Goal: Information Seeking & Learning: Check status

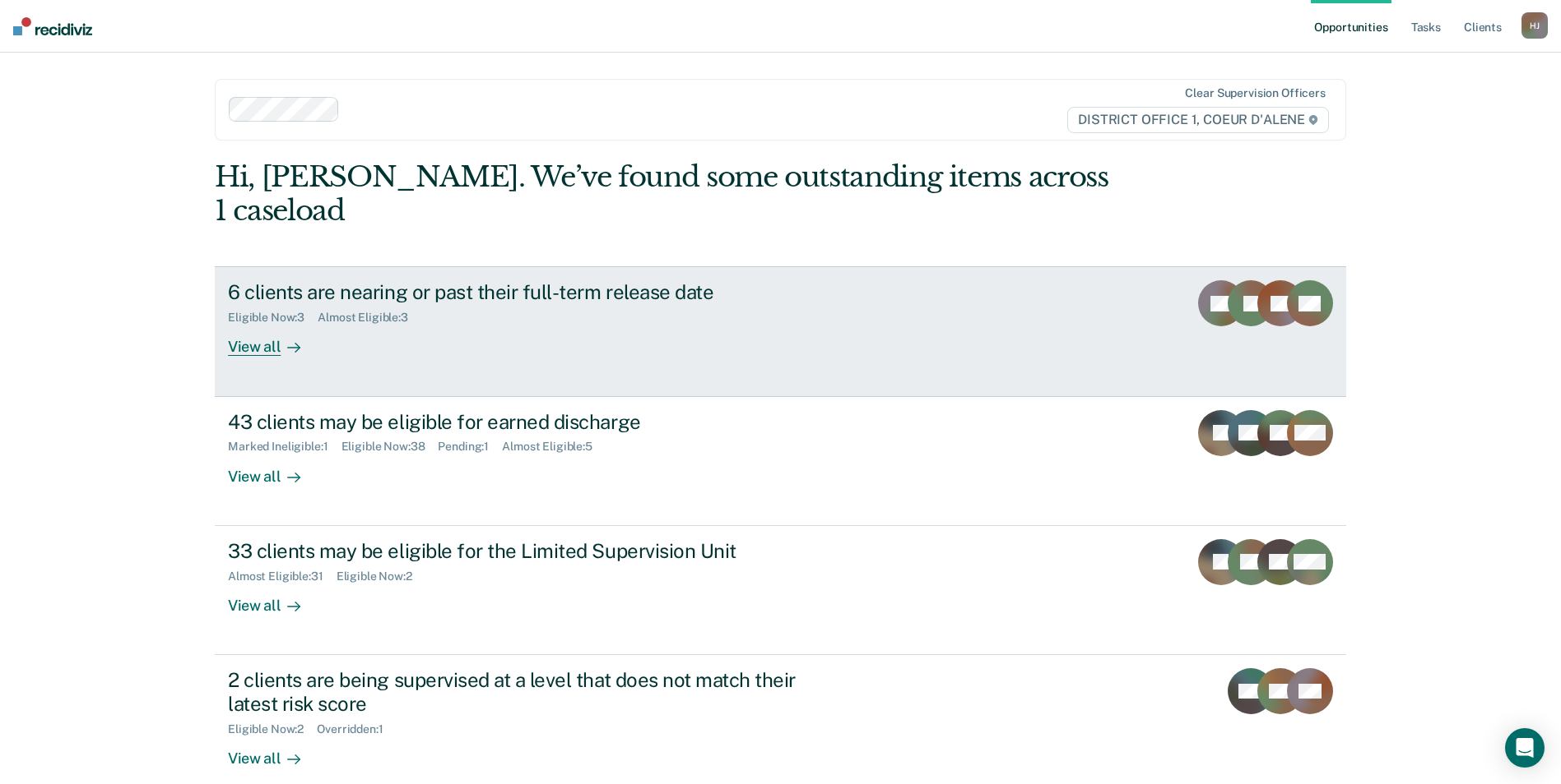
click at [667, 320] on div "6 clients are nearing or past their full-term release date Eligible Now : 3 Alm…" at bounding box center [536, 318] width 617 height 76
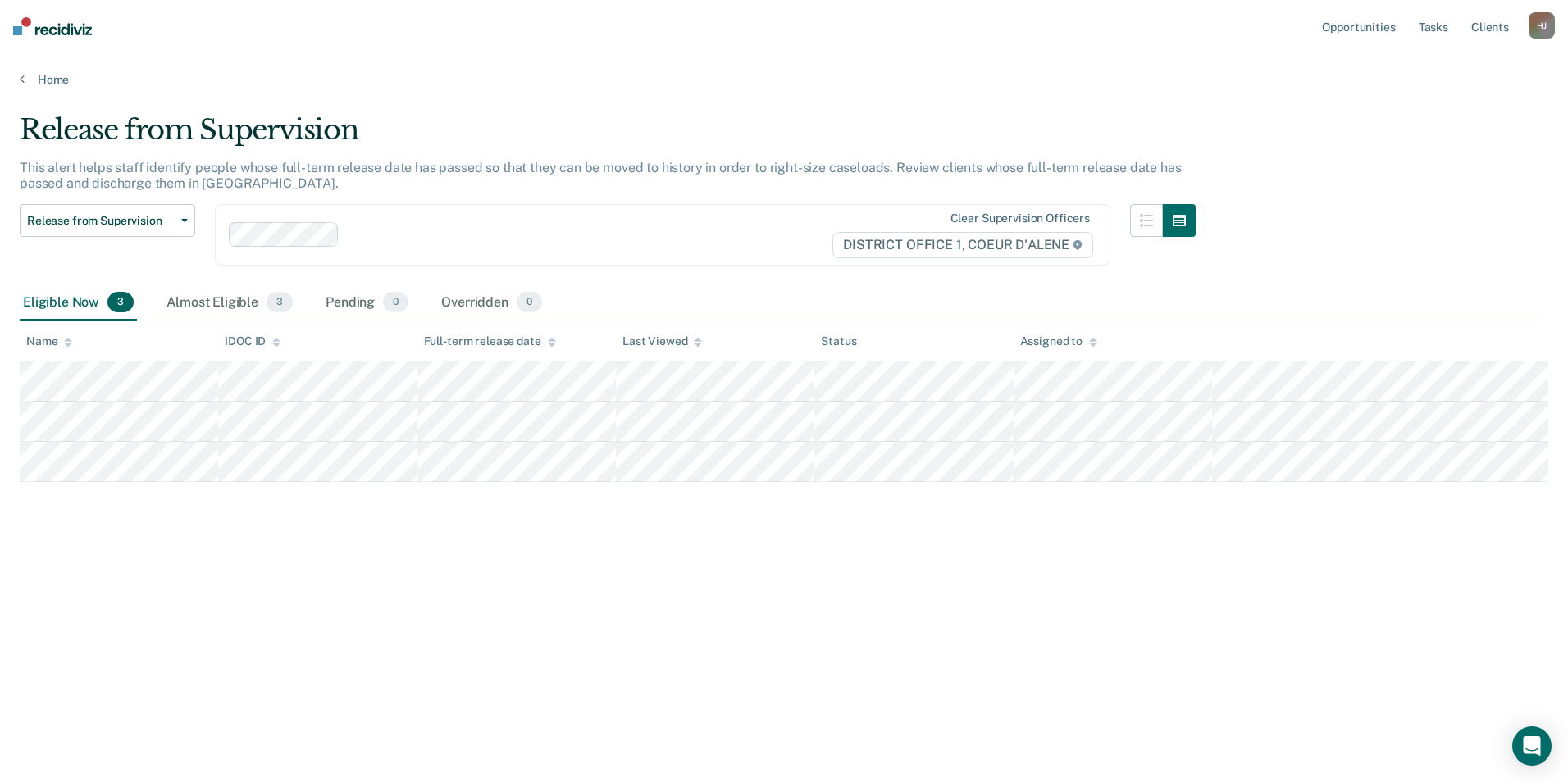
drag, startPoint x: 562, startPoint y: 490, endPoint x: 247, endPoint y: 653, distance: 354.7
click at [247, 657] on div "Release from Supervision This alert helps staff identify people whose full-term…" at bounding box center [784, 386] width 1529 height 546
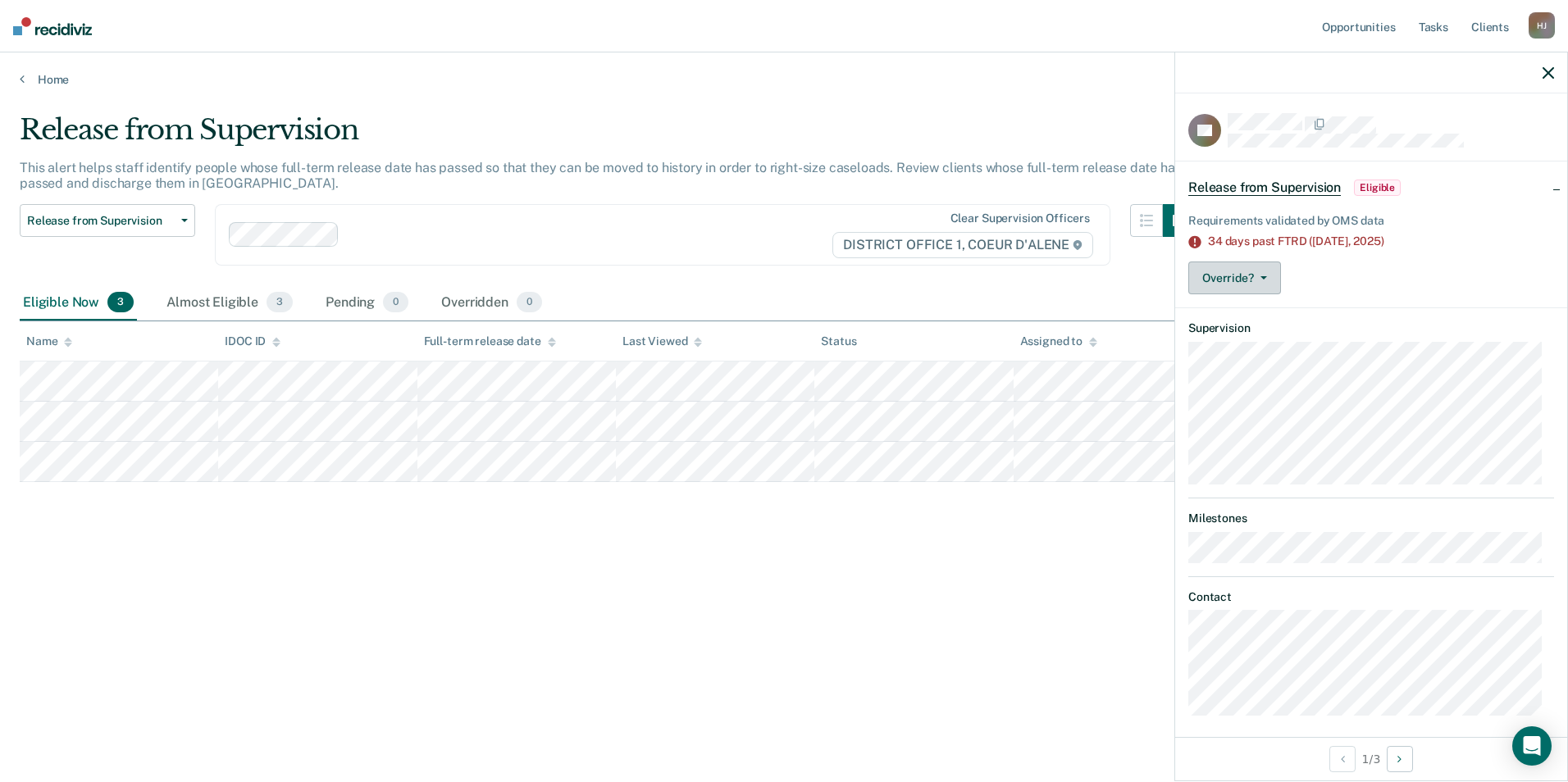
click at [1251, 277] on button "Override?" at bounding box center [1234, 278] width 93 height 33
click at [1002, 669] on div "Release from Supervision This alert helps staff identify people whose full-term…" at bounding box center [784, 412] width 1529 height 598
click at [41, 75] on link "Home" at bounding box center [784, 79] width 1529 height 14
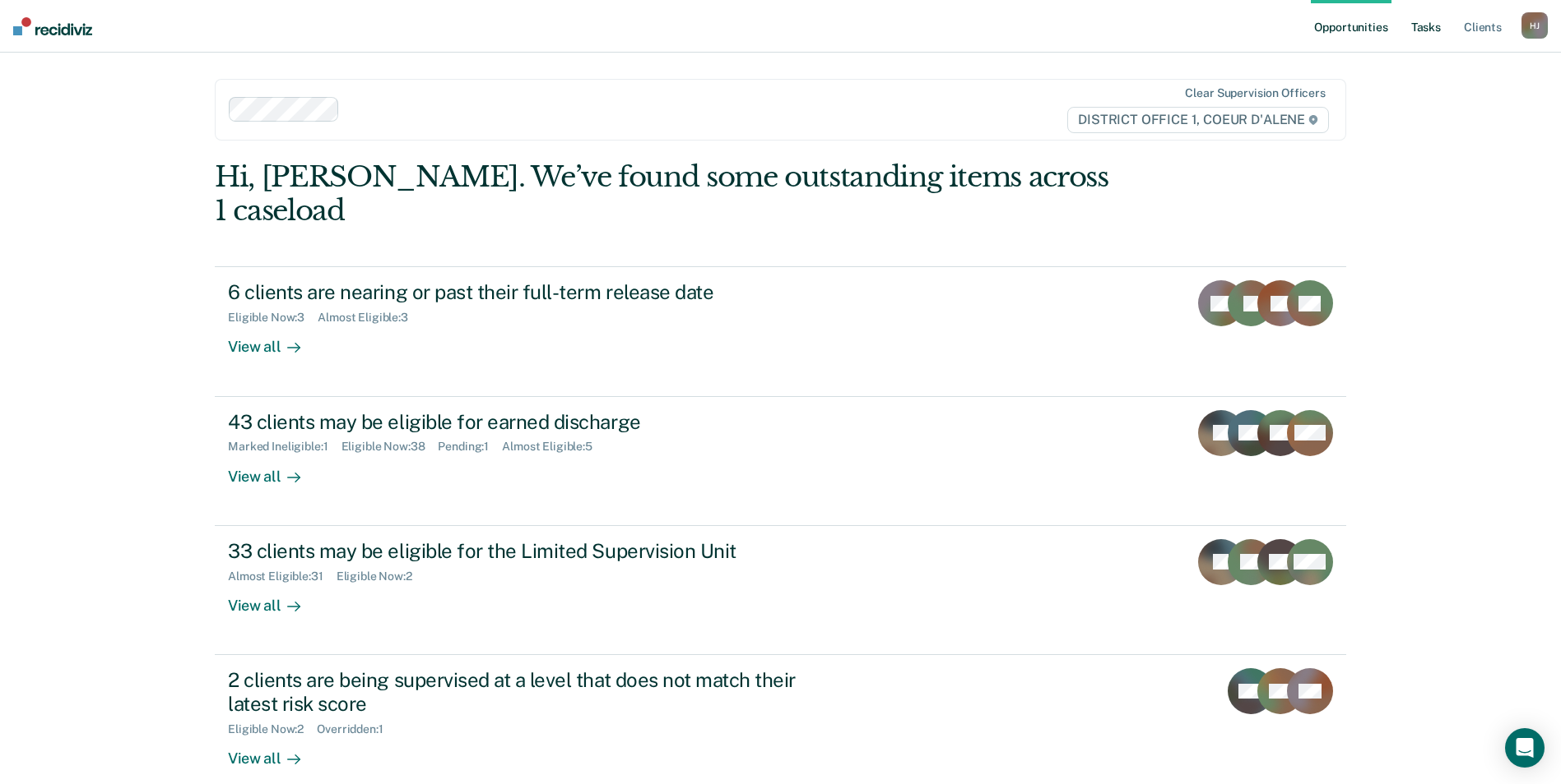
click at [1426, 22] on link "Tasks" at bounding box center [1425, 26] width 36 height 52
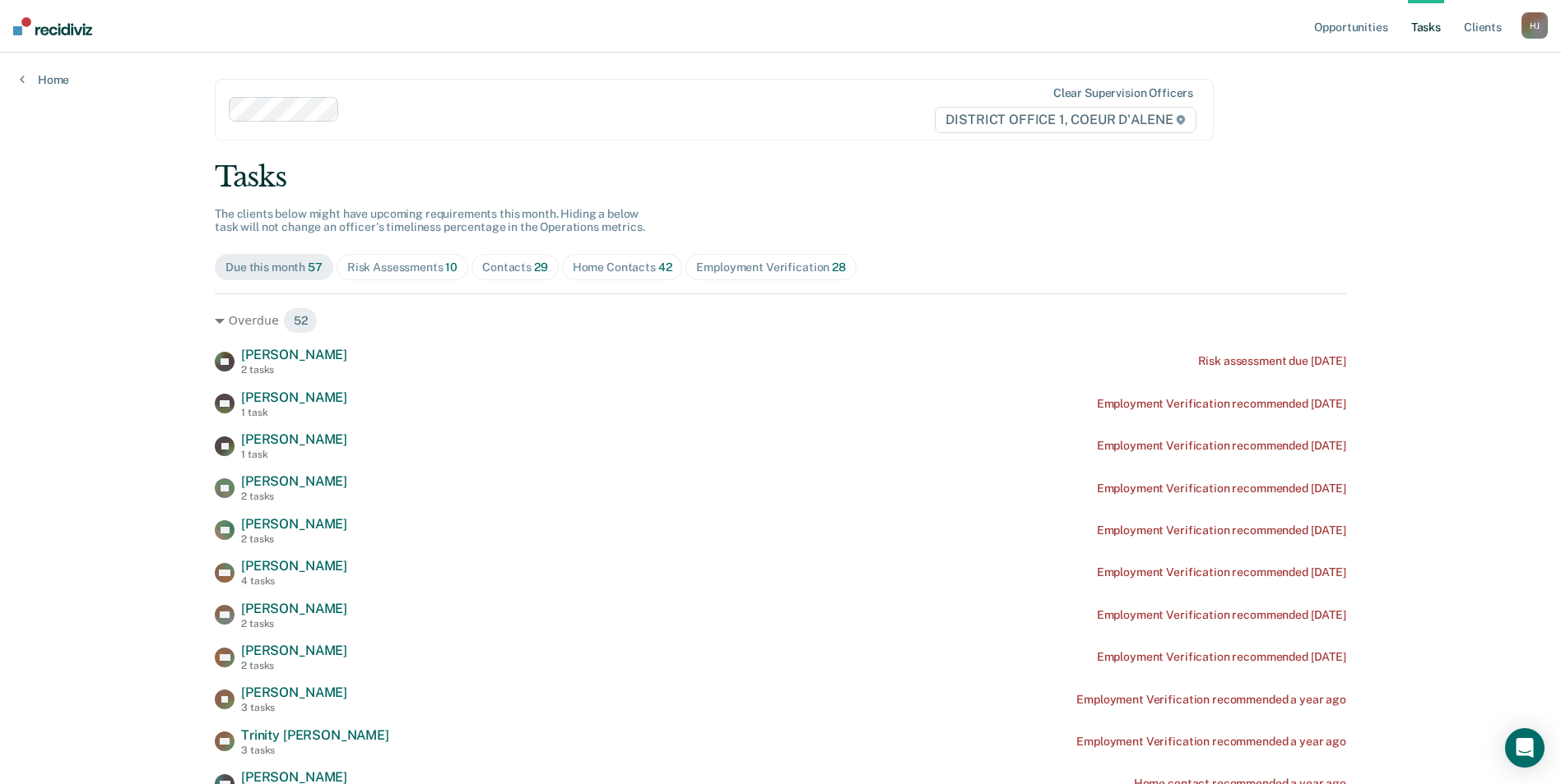
click at [536, 264] on span "29" at bounding box center [541, 267] width 14 height 14
